Goal: Task Accomplishment & Management: Use online tool/utility

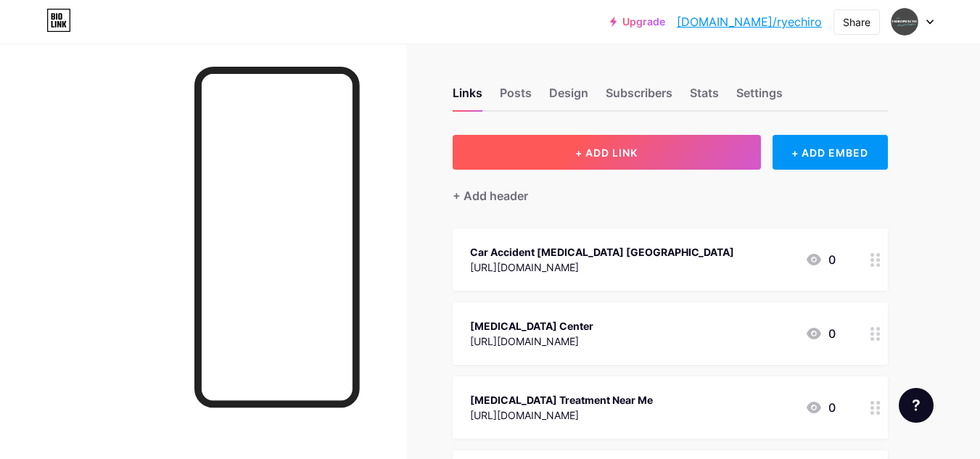
click at [599, 158] on span "+ ADD LINK" at bounding box center [606, 153] width 62 height 12
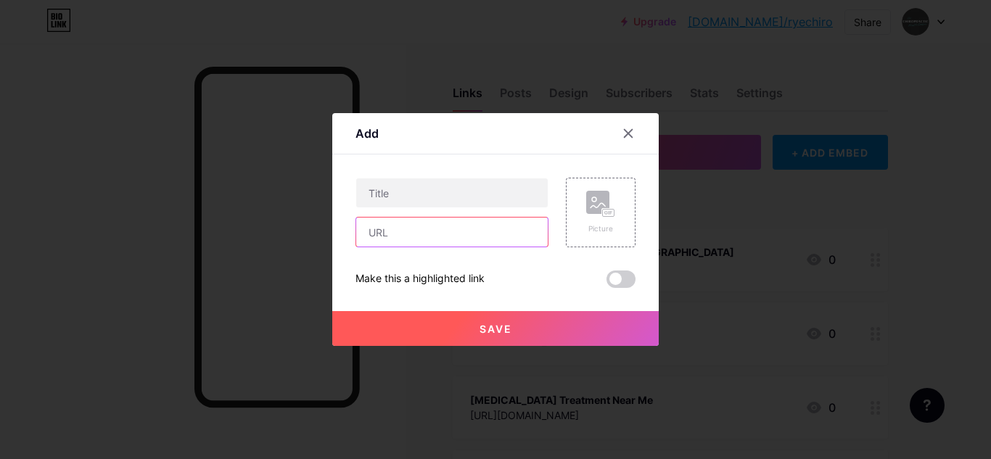
click at [411, 224] on input "text" at bounding box center [452, 232] width 192 height 29
paste input "[URL][DOMAIN_NAME]"
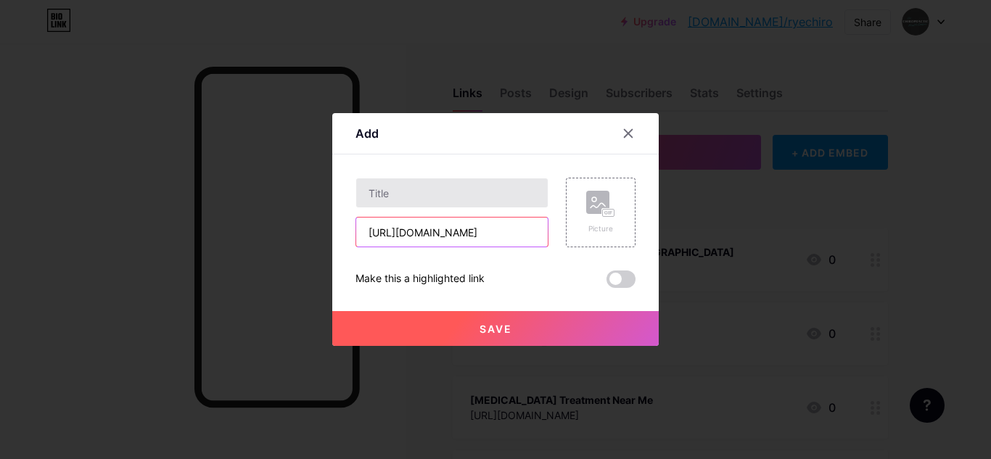
type input "[URL][DOMAIN_NAME]"
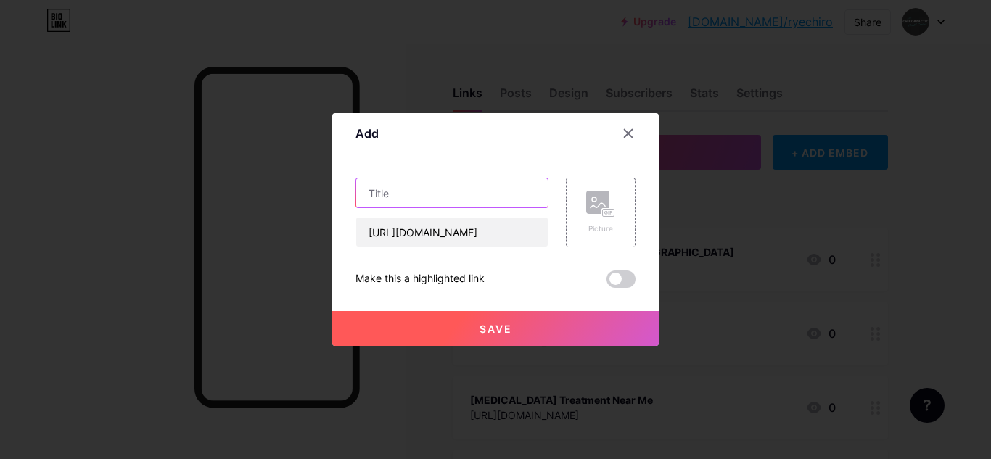
click at [457, 201] on input "text" at bounding box center [452, 193] width 192 height 29
paste input "Chiropractor Near Me Accepting New Patients"
type input "Chiropractor Near Me Accepting New Patients"
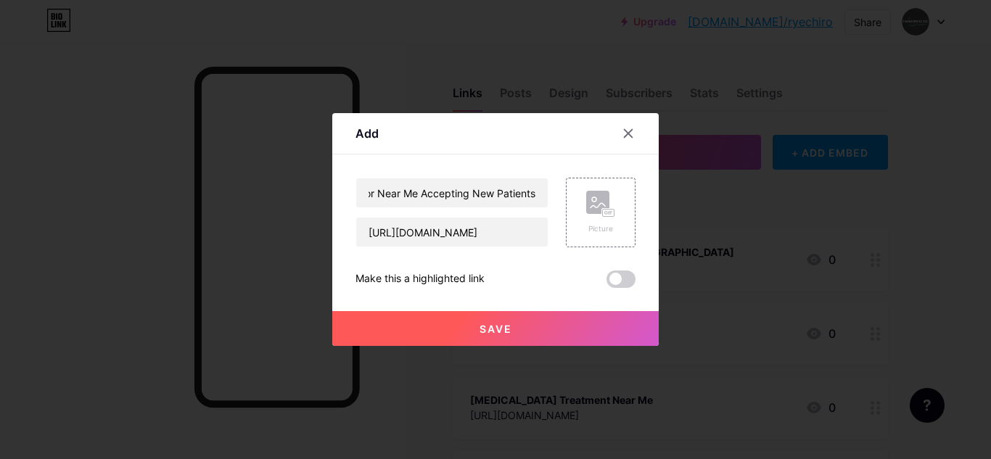
click at [526, 327] on button "Save" at bounding box center [495, 328] width 327 height 35
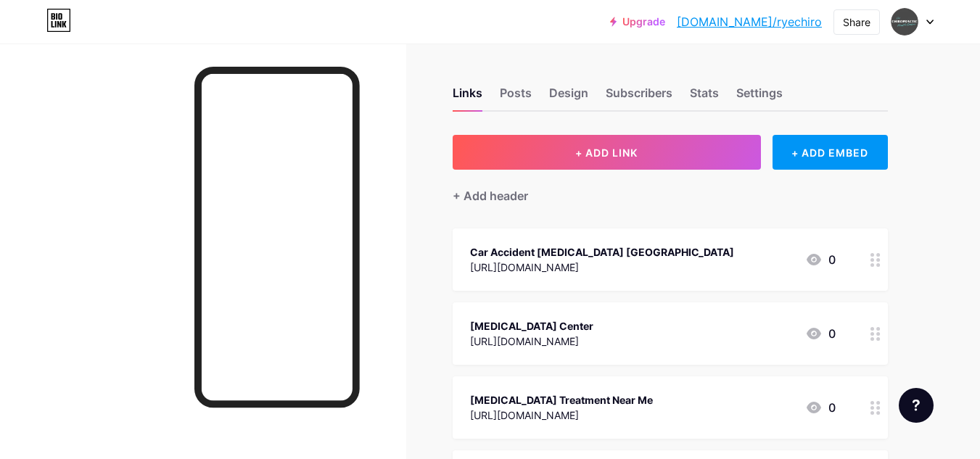
scroll to position [984, 0]
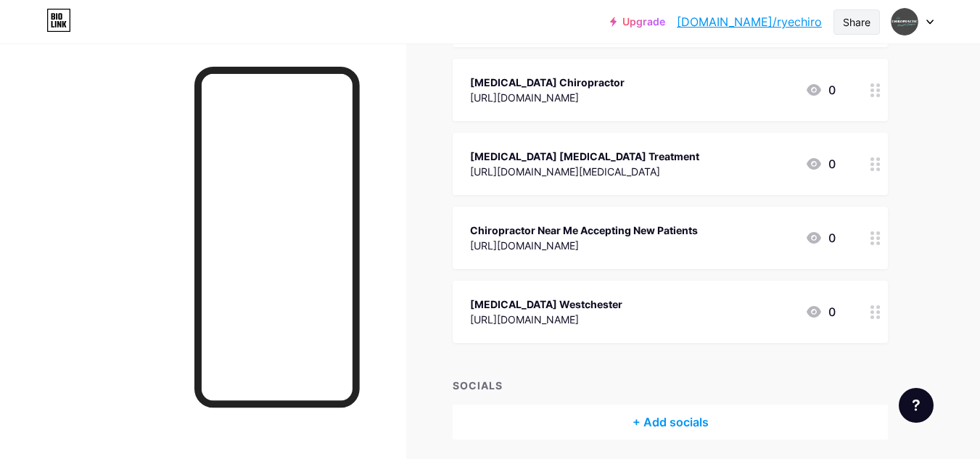
click at [850, 20] on div "Share" at bounding box center [857, 22] width 28 height 15
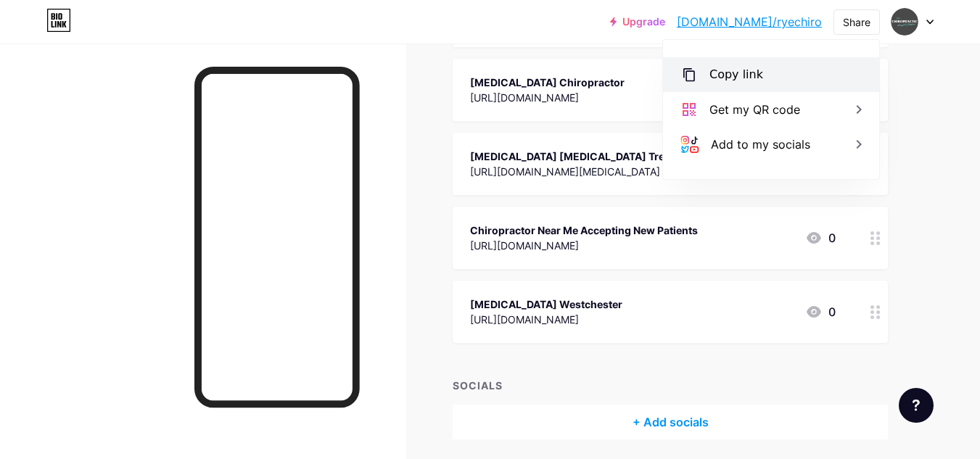
click at [763, 78] on div "Copy link" at bounding box center [771, 74] width 216 height 35
